Goal: Transaction & Acquisition: Register for event/course

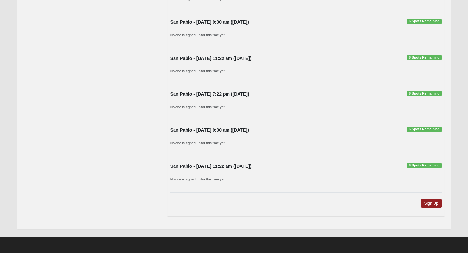
scroll to position [342, 0]
click at [434, 201] on link "Sign Up" at bounding box center [431, 203] width 21 height 9
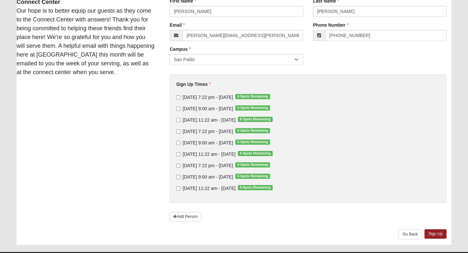
scroll to position [85, 0]
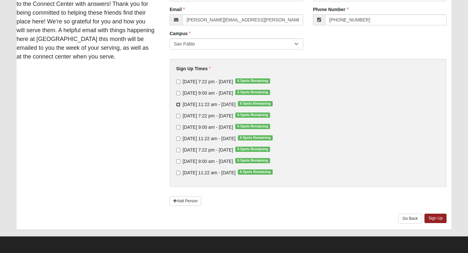
click at [178, 104] on input "[DATE] 11:22 am - [DATE] 6 Spots Remaining" at bounding box center [178, 104] width 4 height 4
checkbox input "true"
click at [178, 138] on input "[DATE] 11:22 am - [DATE] 6 Spots Remaining" at bounding box center [178, 139] width 4 height 4
checkbox input "true"
click at [433, 217] on link "Sign Up" at bounding box center [436, 218] width 22 height 9
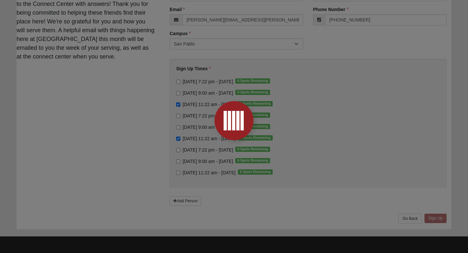
scroll to position [0, 0]
